Goal: Information Seeking & Learning: Learn about a topic

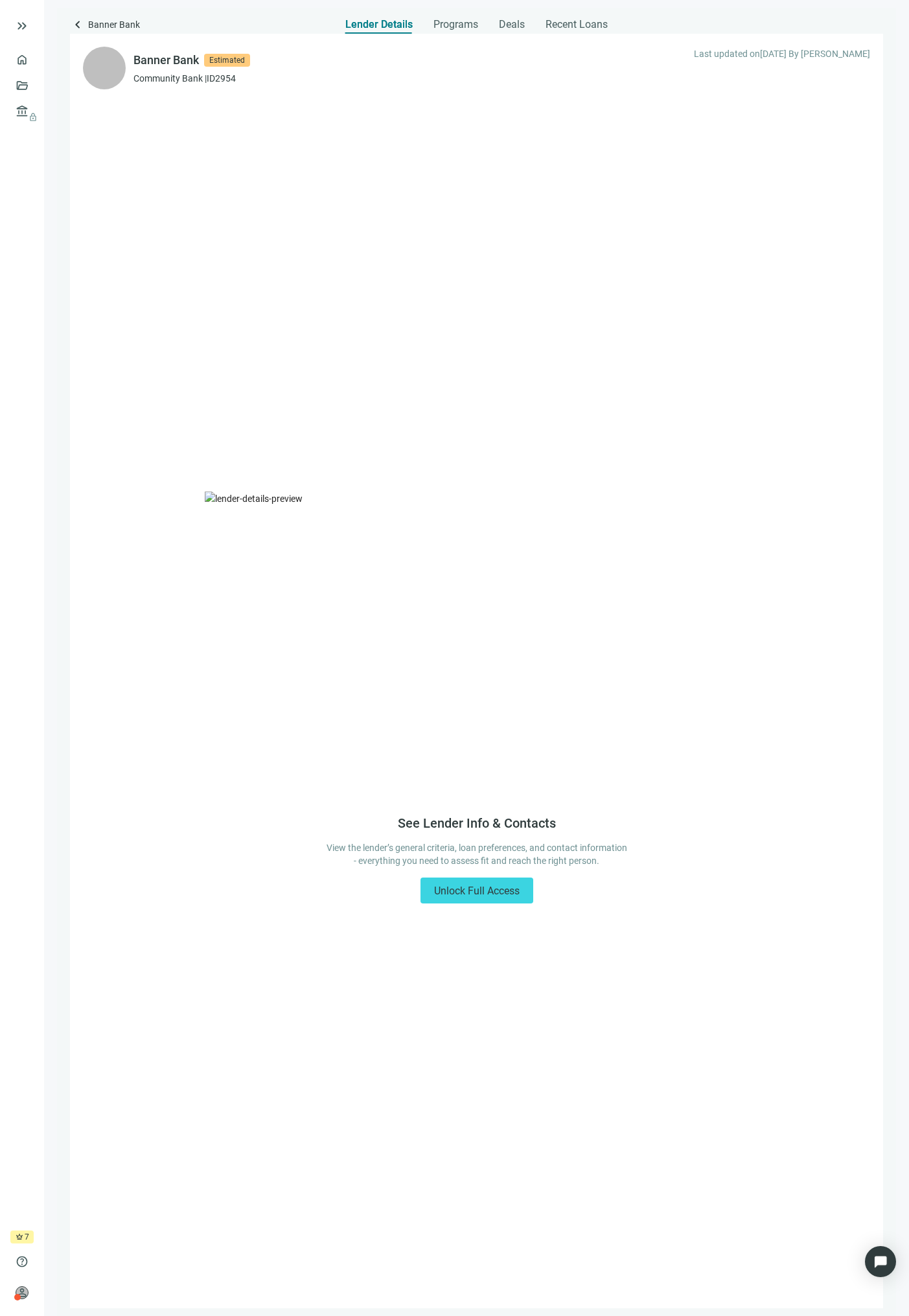
click at [81, 19] on span "keyboard_arrow_left" at bounding box center [78, 25] width 15 height 15
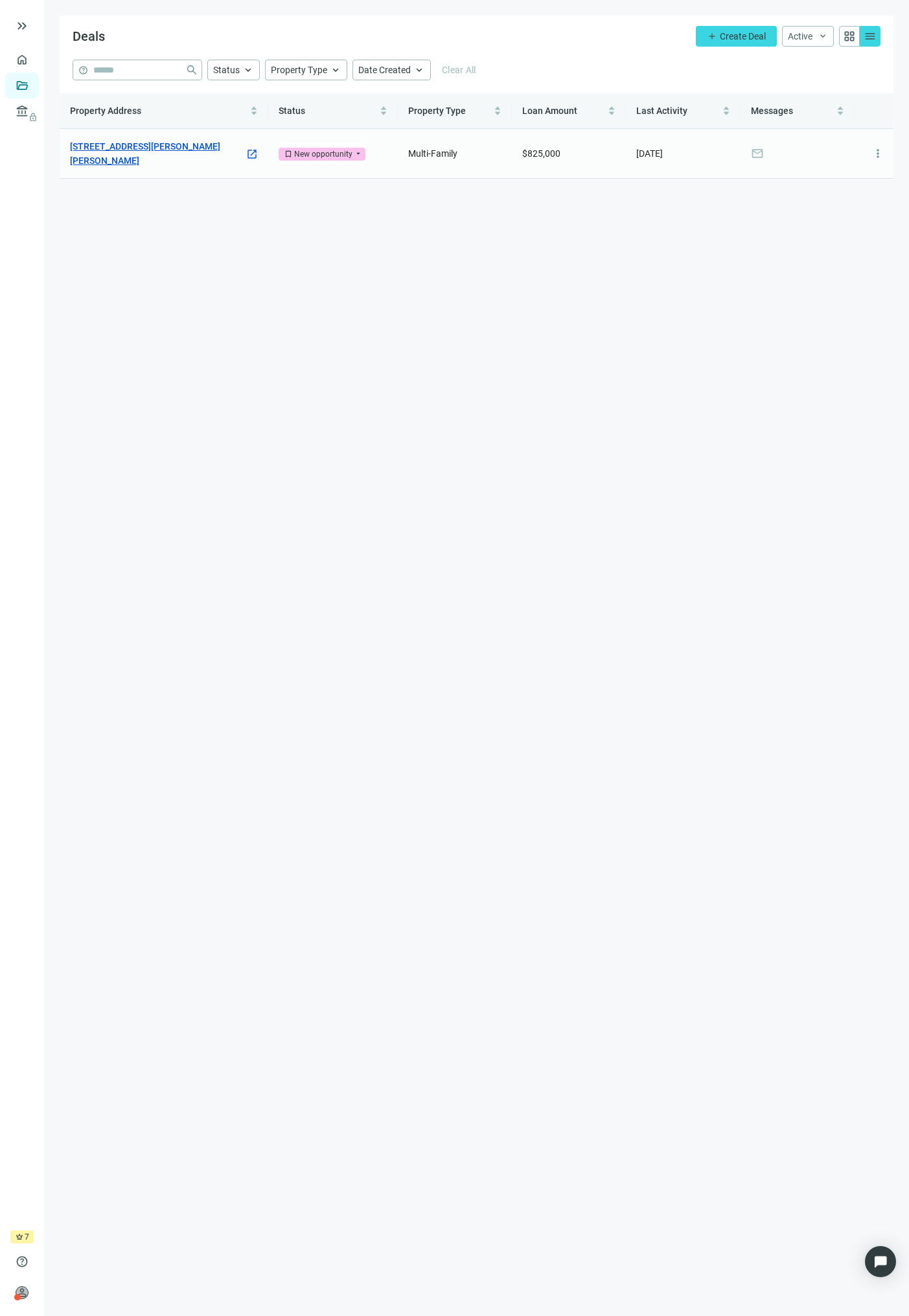
click at [202, 155] on link "[STREET_ADDRESS][PERSON_NAME][PERSON_NAME]" at bounding box center [157, 153] width 175 height 29
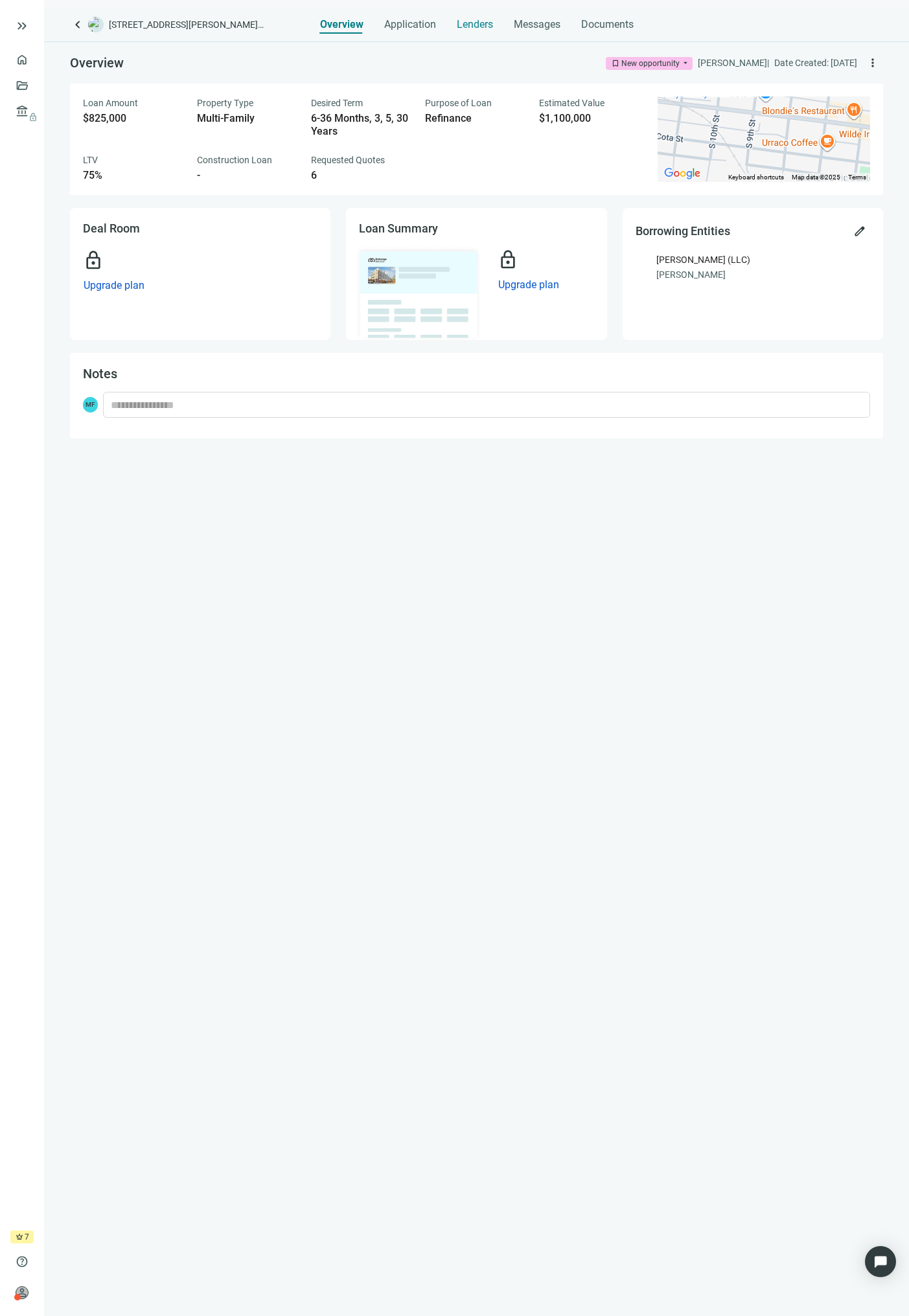
click at [465, 23] on span "Lenders" at bounding box center [475, 25] width 37 height 13
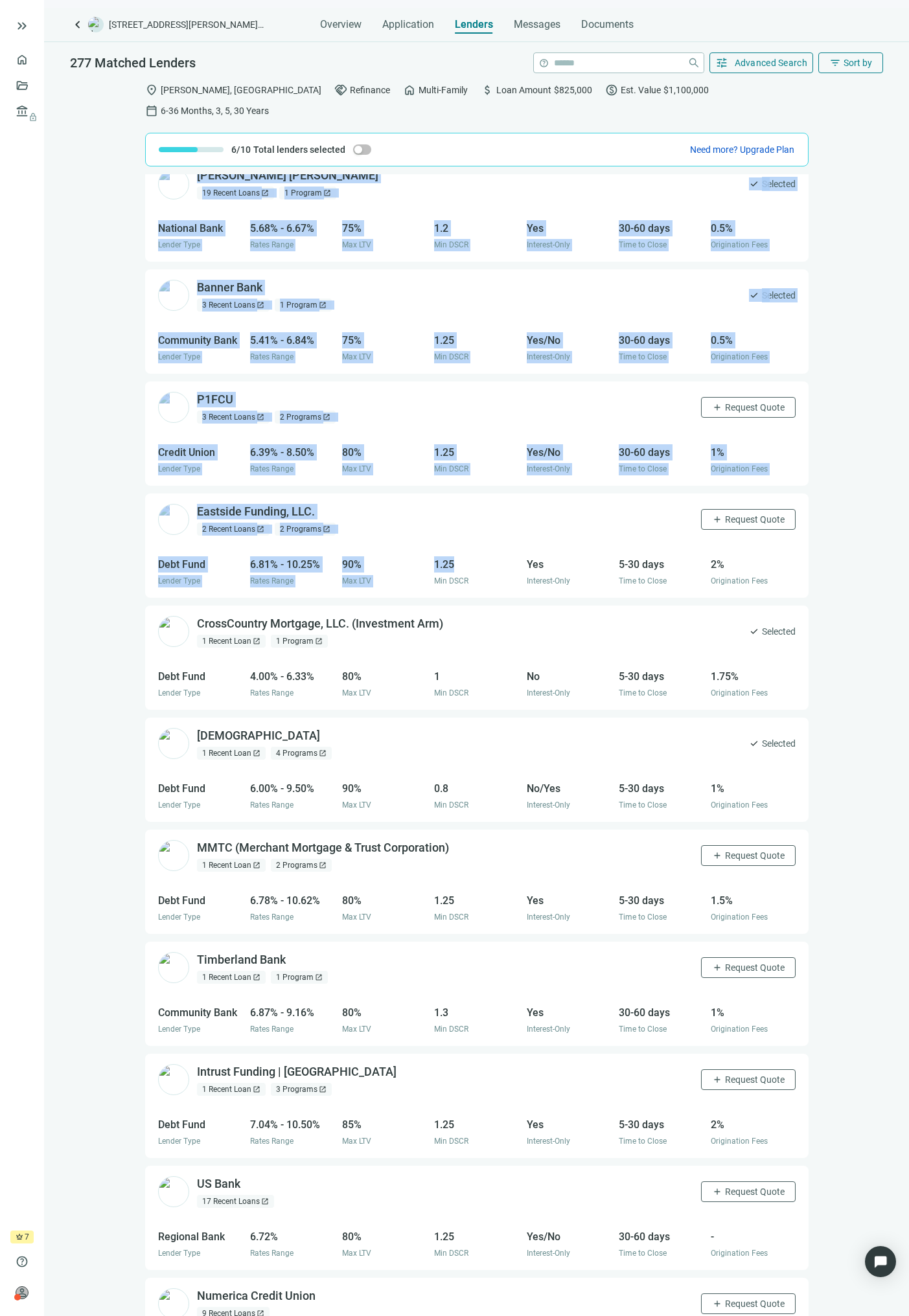
scroll to position [65, 0]
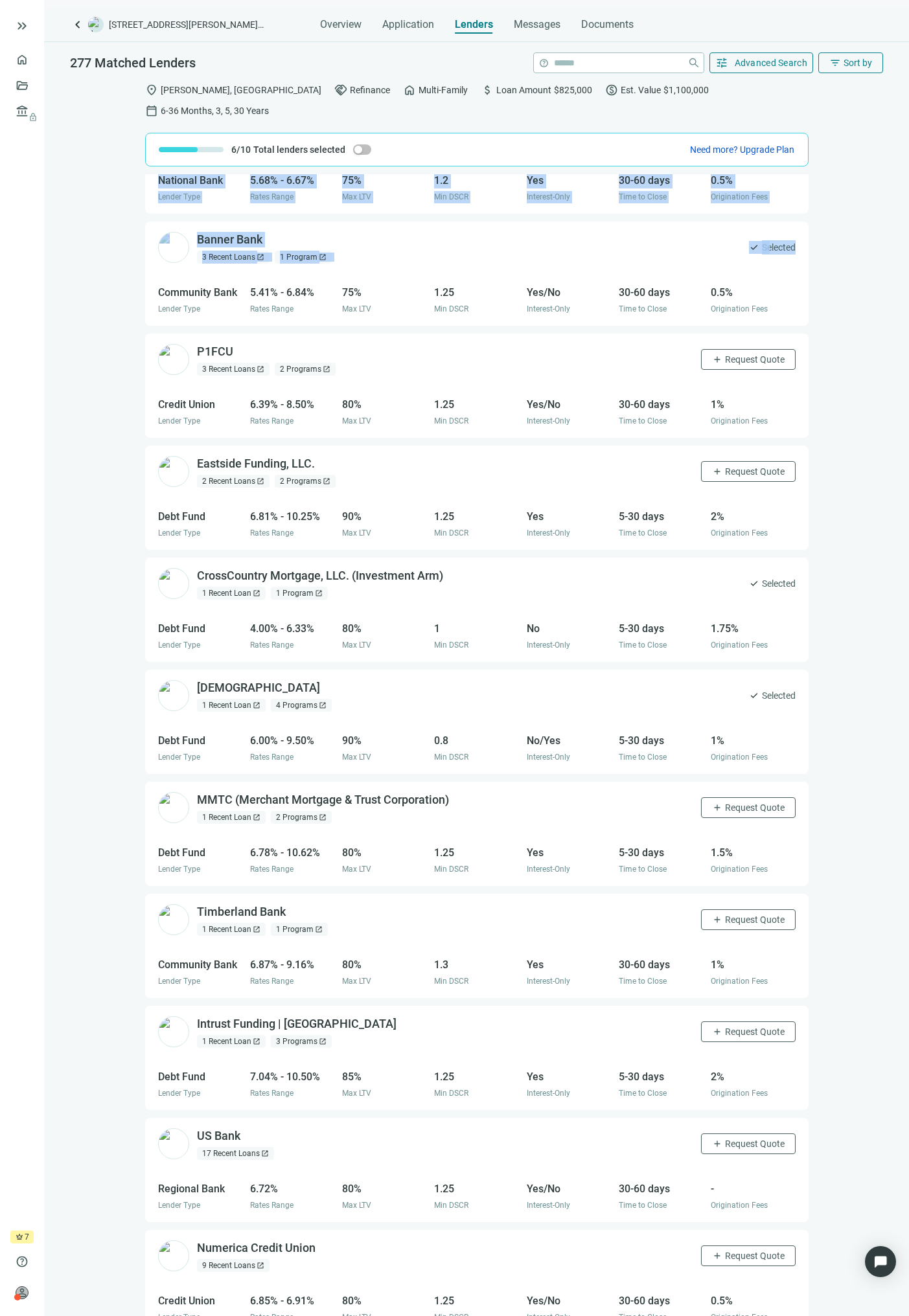
drag, startPoint x: 121, startPoint y: 148, endPoint x: 844, endPoint y: 186, distance: 724.0
click at [827, 204] on div "location_on [GEOGRAPHIC_DATA], [GEOGRAPHIC_DATA] handshake Refinance home Multi…" at bounding box center [476, 706] width 865 height 1260
click at [844, 185] on div "[PERSON_NAME] [PERSON_NAME] open_in_new 19 Recent Loans open_in_new 1 Program o…" at bounding box center [476, 755] width 865 height 1162
click at [363, 145] on span "button" at bounding box center [362, 150] width 18 height 11
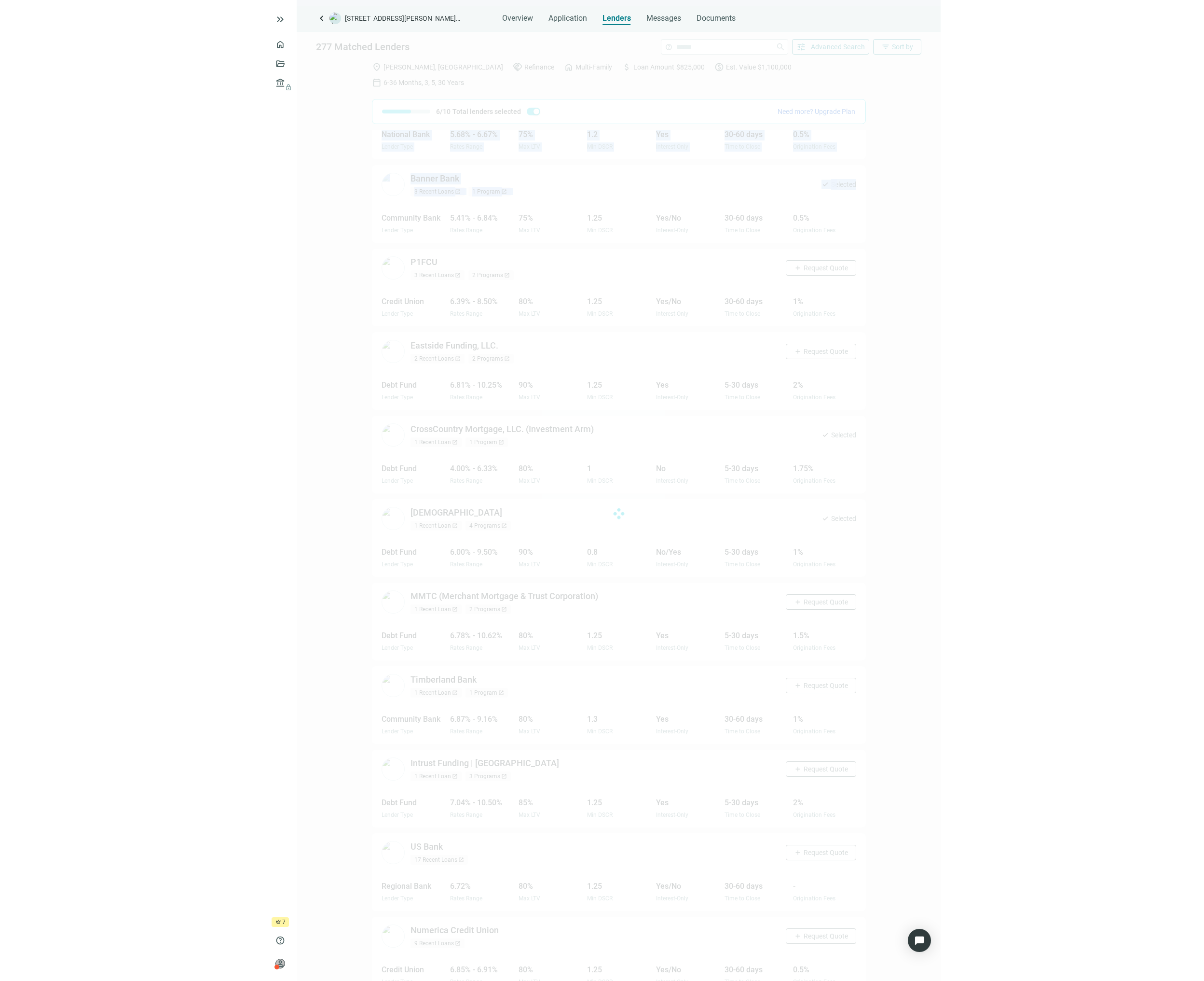
scroll to position [0, 0]
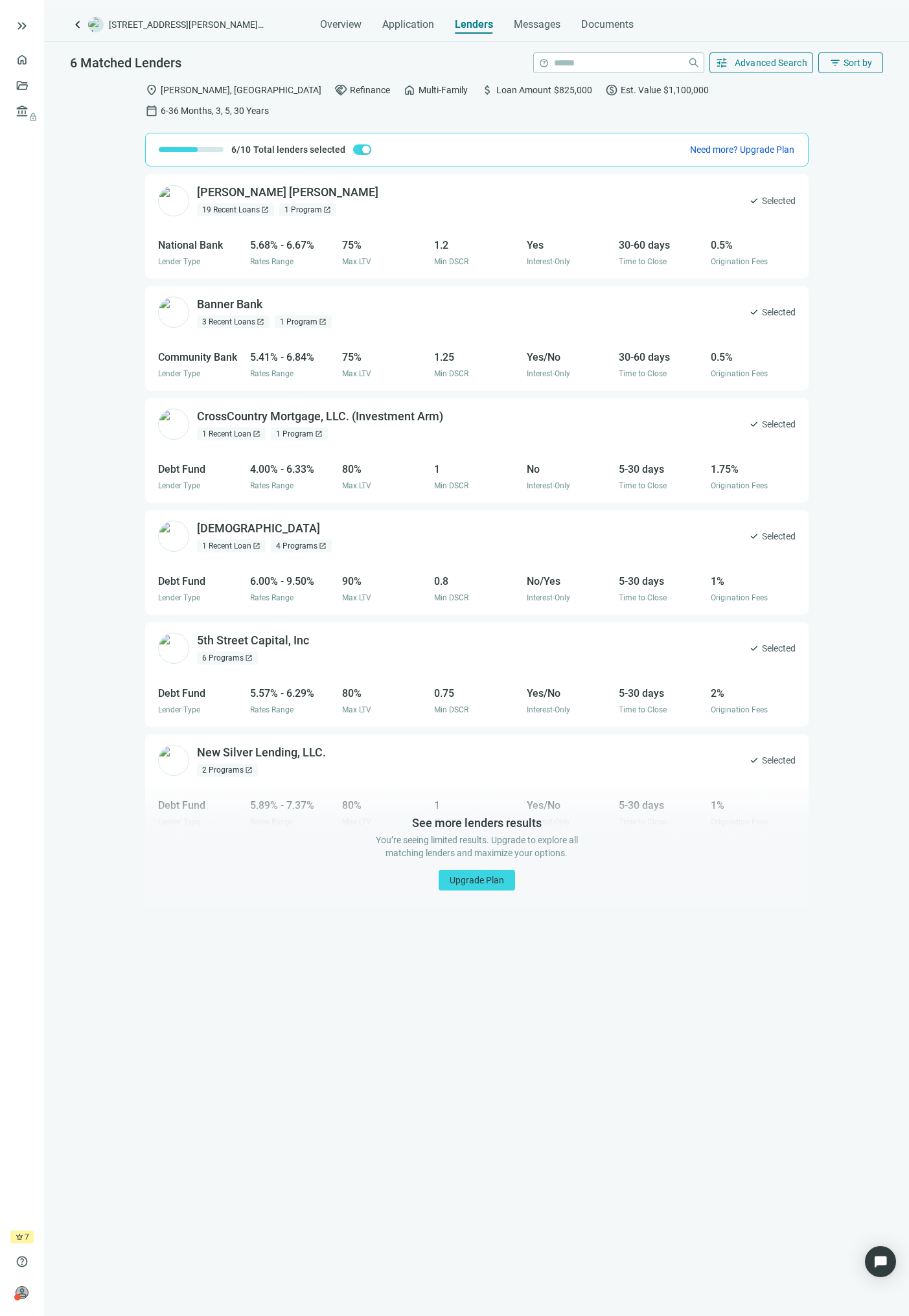
click at [42, 315] on ul "home Overview folder_open Deals account_balance lock Lenders lock" at bounding box center [22, 638] width 44 height 1183
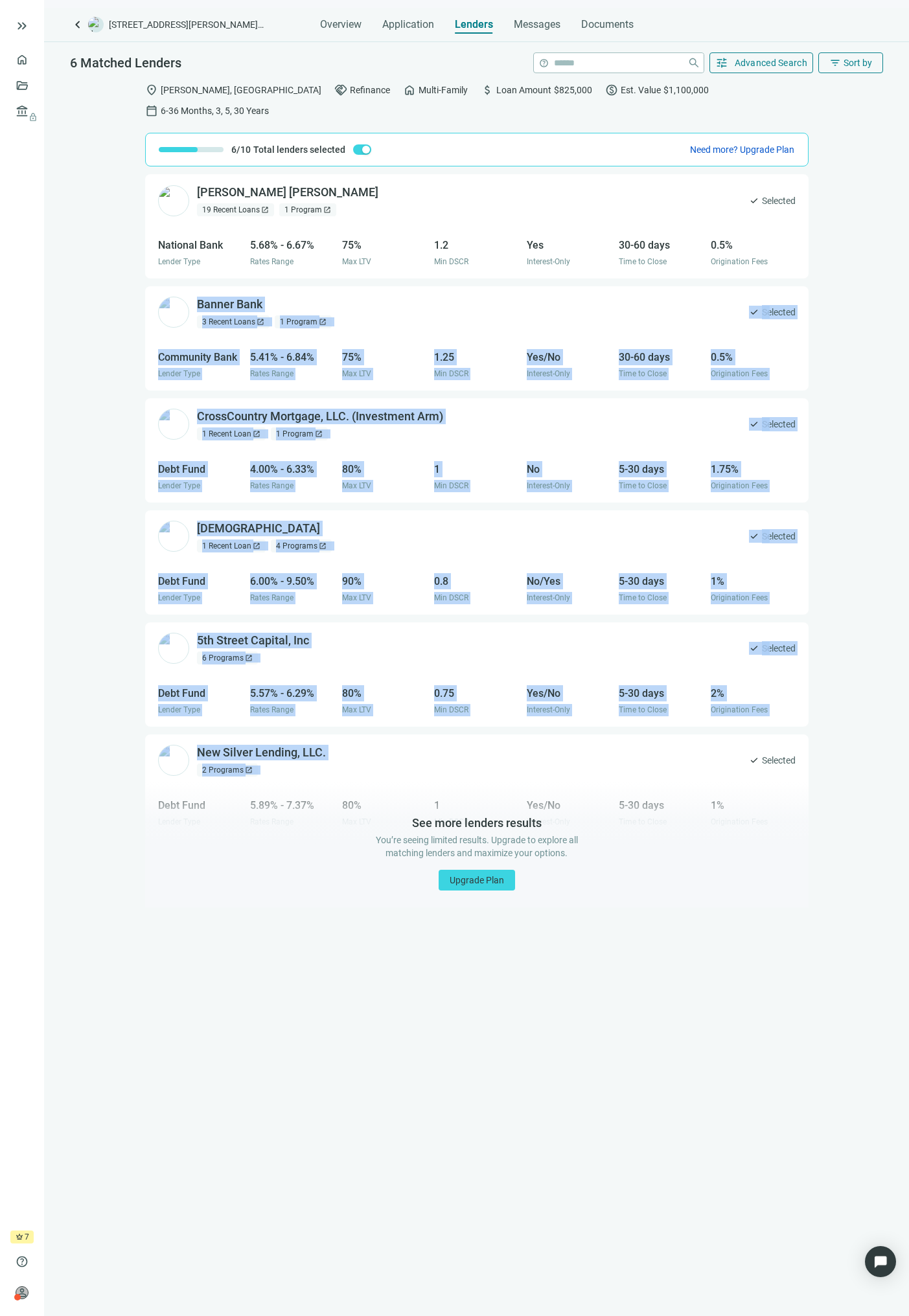
drag, startPoint x: 108, startPoint y: 269, endPoint x: 594, endPoint y: 729, distance: 669.2
click at [594, 729] on div "[PERSON_NAME] [PERSON_NAME] open_in_new 19 Recent Loans open_in_new 1 Program o…" at bounding box center [476, 755] width 865 height 1162
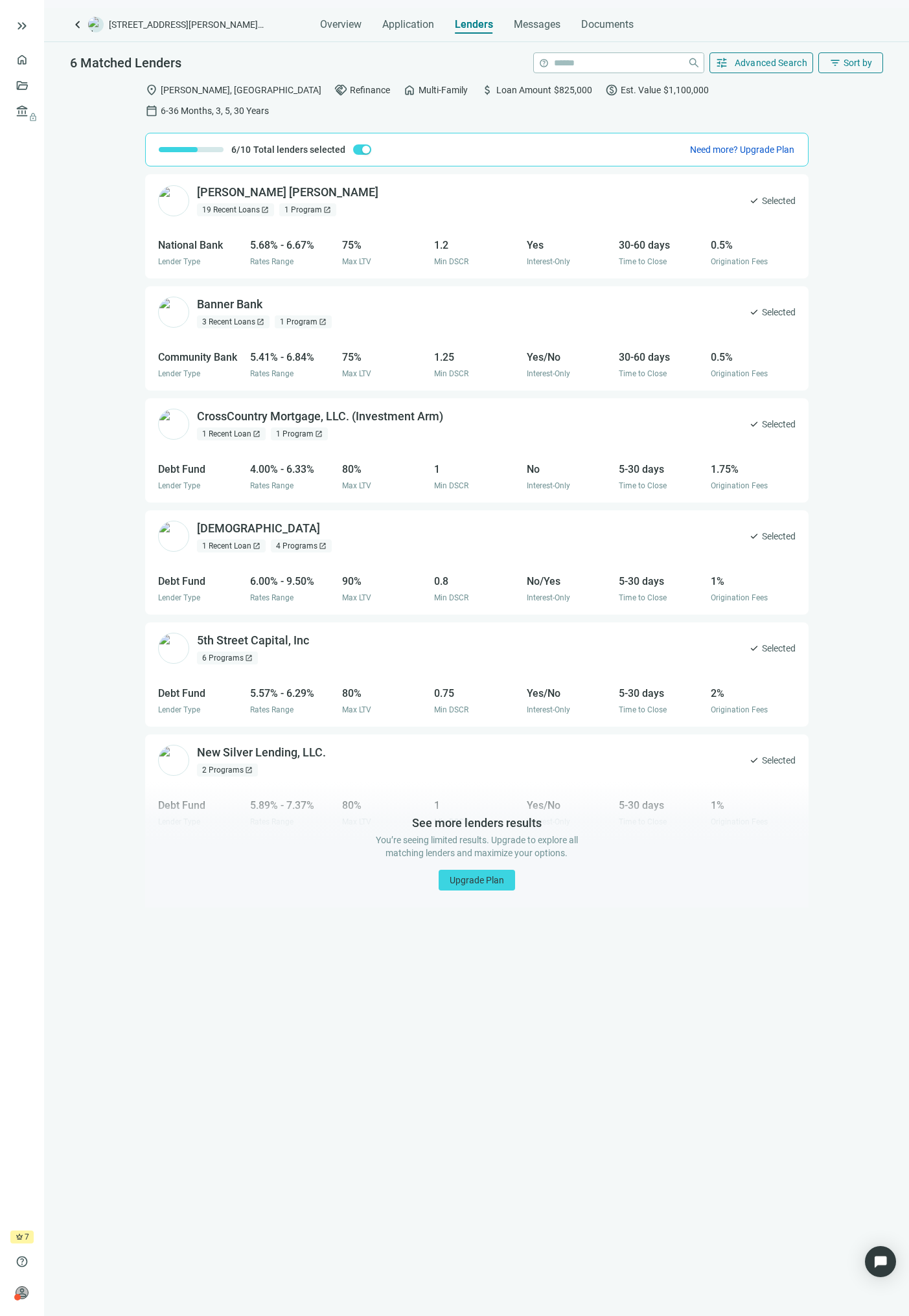
click at [108, 847] on div "[PERSON_NAME] [PERSON_NAME] open_in_new 19 Recent Loans open_in_new 1 Program o…" at bounding box center [476, 755] width 865 height 1162
click at [454, 184] on div "[PERSON_NAME] [PERSON_NAME] open_in_new 19 Recent Loans open_in_new 1 Program o…" at bounding box center [477, 200] width 663 height 53
click at [58, 186] on div "[PERSON_NAME] [PERSON_NAME] open_in_new 19 Recent Loans open_in_new 1 Program o…" at bounding box center [476, 755] width 865 height 1162
click at [81, 223] on div "[PERSON_NAME] [PERSON_NAME] open_in_new 19 Recent Loans open_in_new 1 Program o…" at bounding box center [476, 755] width 865 height 1162
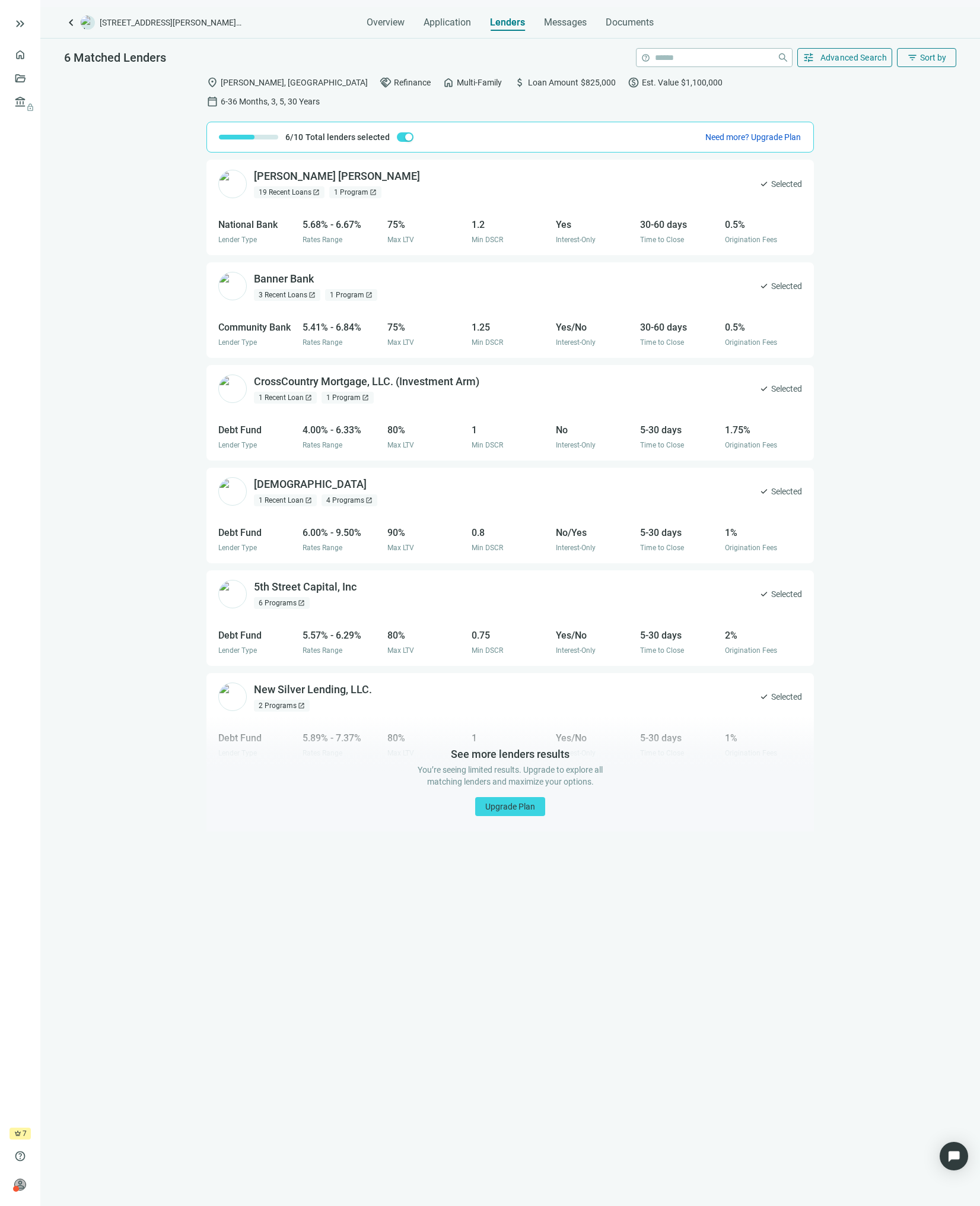
click at [214, 866] on div "[PERSON_NAME] [PERSON_NAME] open_in_new 19 Recent Loans open_in_new 1 Program o…" at bounding box center [510, 692] width 607 height 1064
drag, startPoint x: 483, startPoint y: 843, endPoint x: 481, endPoint y: 838, distance: 5.4
click at [483, 842] on div "[PERSON_NAME] [PERSON_NAME] open_in_new 19 Recent Loans open_in_new 1 Program o…" at bounding box center [510, 692] width 607 height 1064
